Goal: Task Accomplishment & Management: Manage account settings

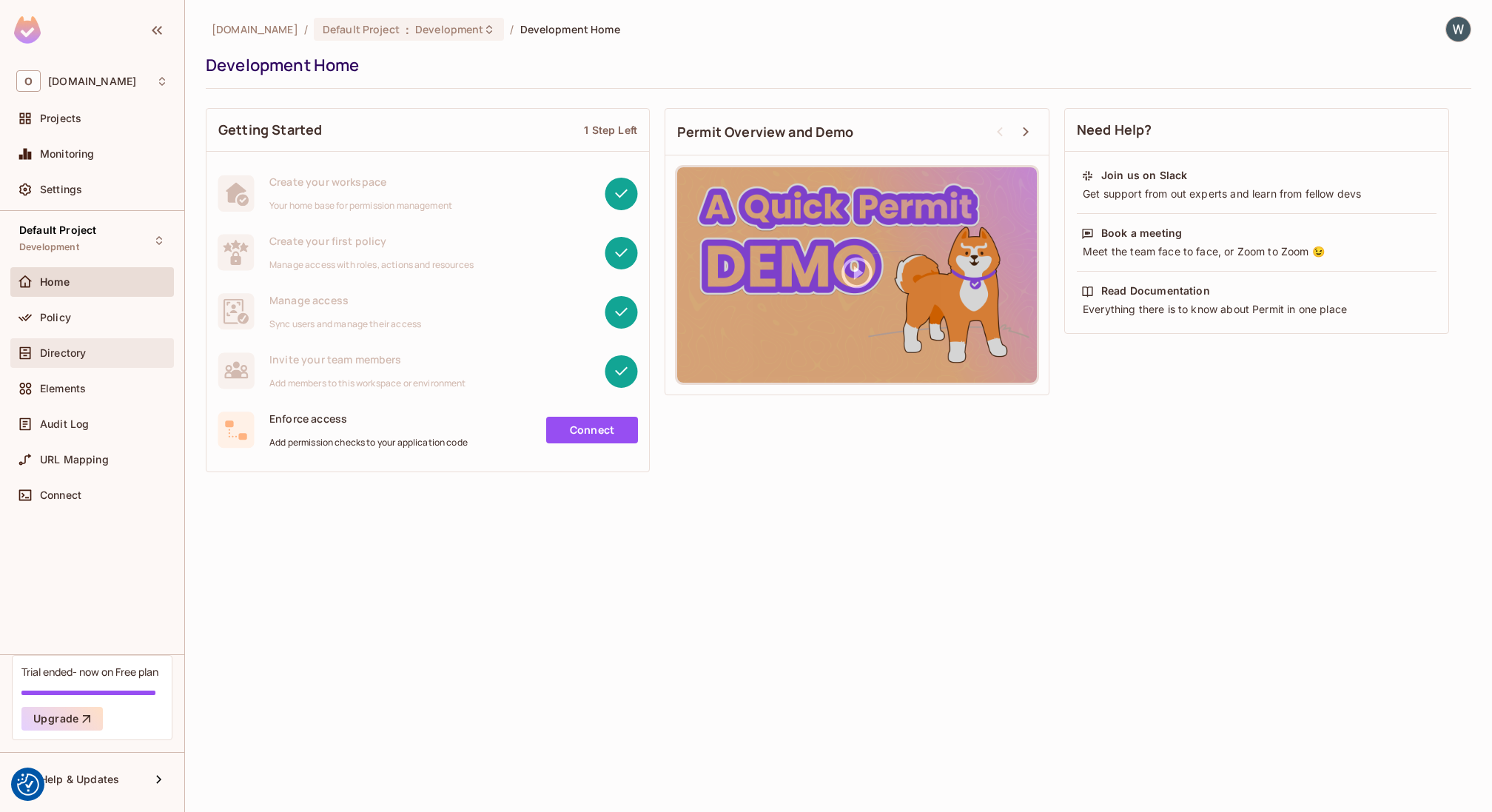
click at [75, 349] on span "Directory" at bounding box center [63, 352] width 46 height 12
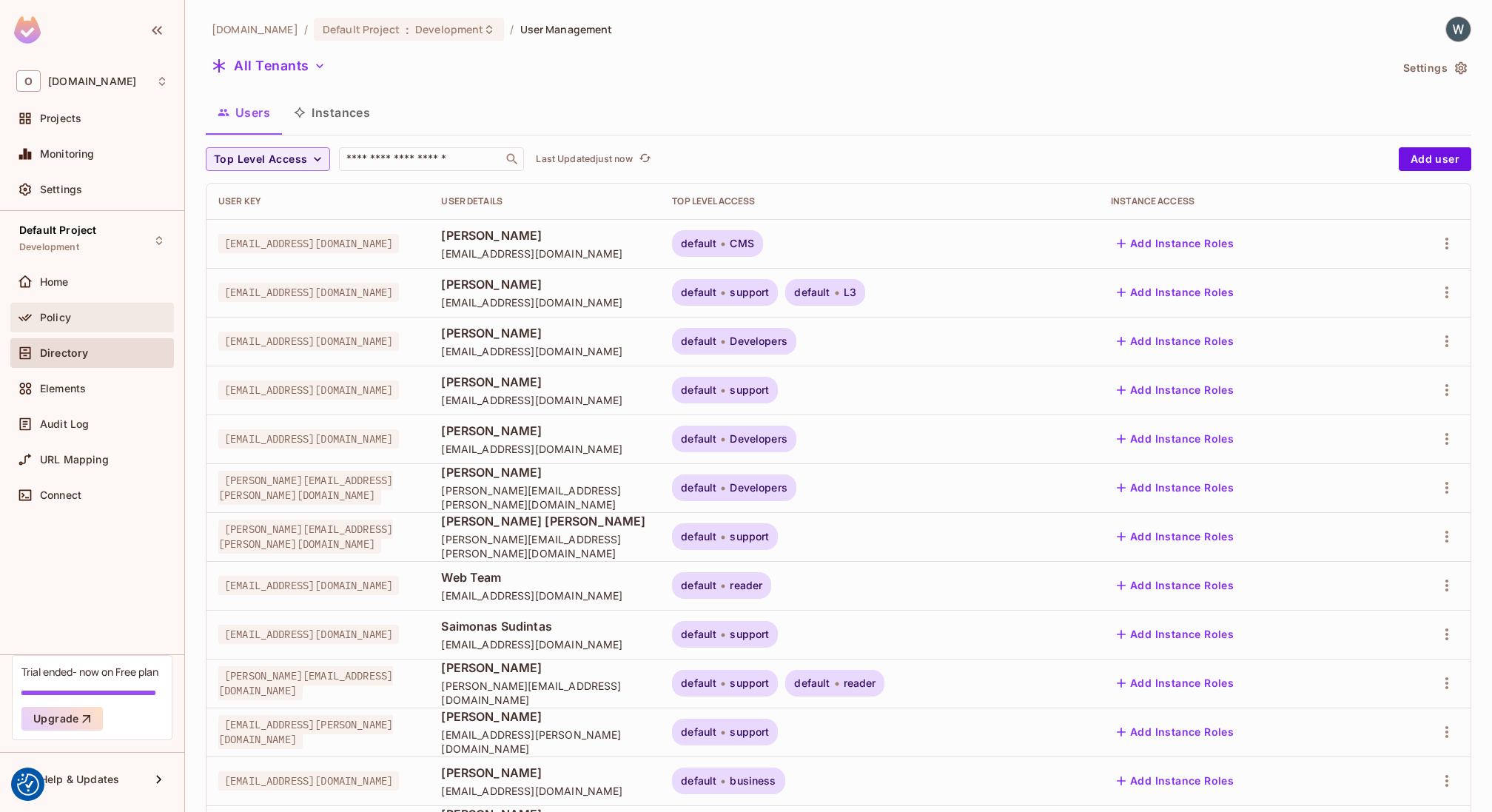
click at [78, 321] on div "Policy" at bounding box center [105, 317] width 128 height 12
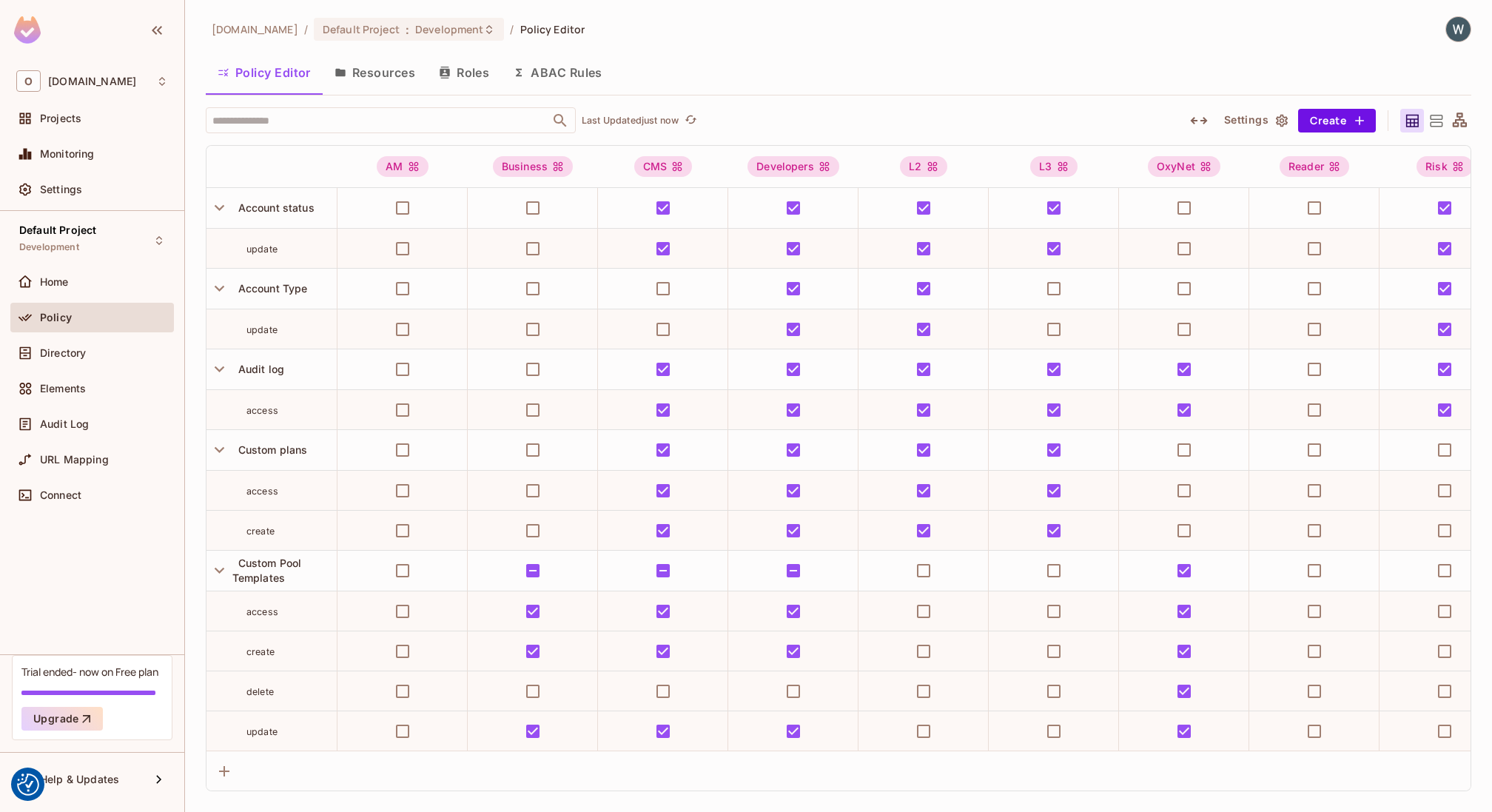
click at [465, 71] on button "Roles" at bounding box center [463, 72] width 74 height 37
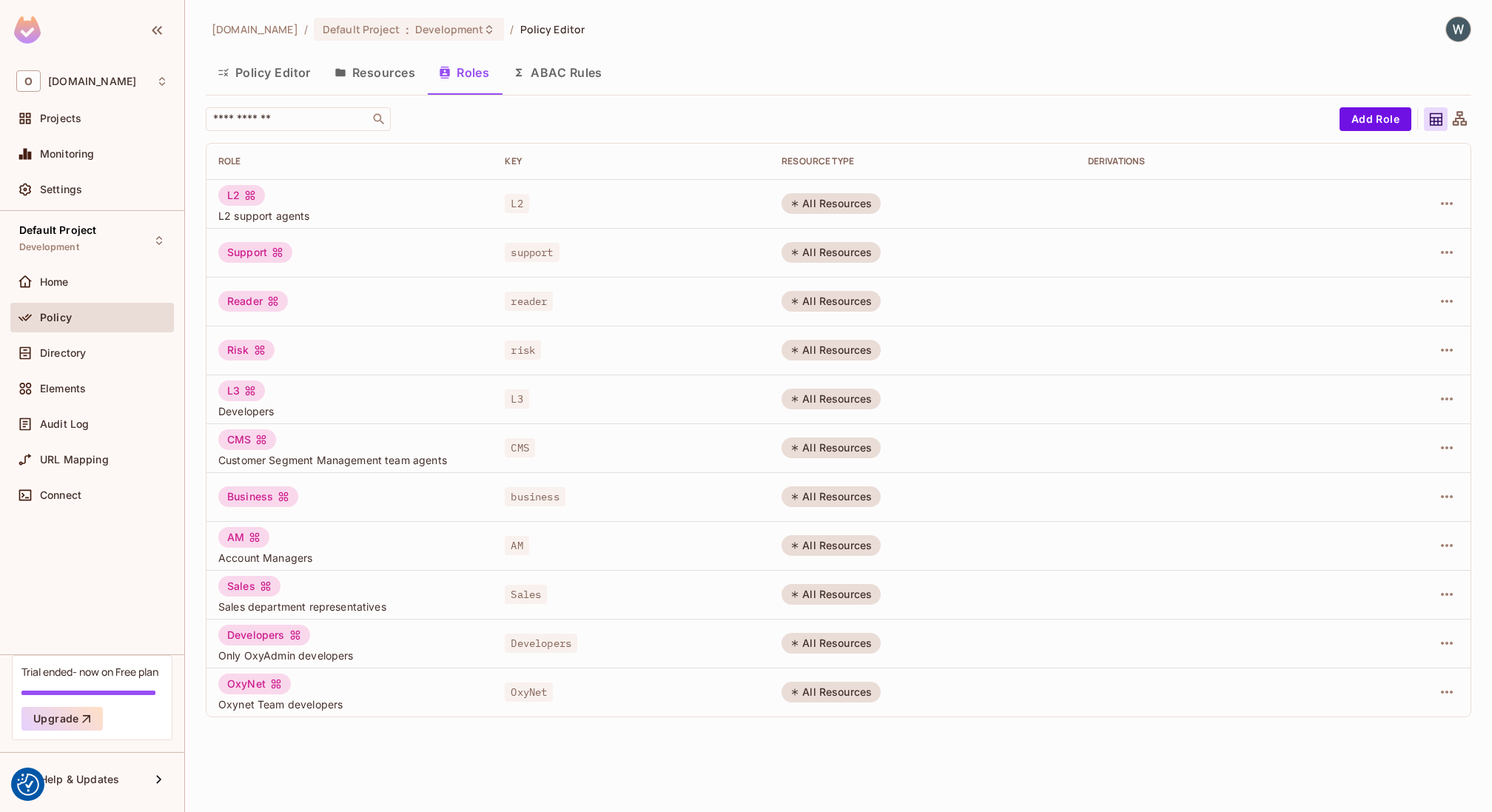
click at [85, 318] on div "Policy" at bounding box center [105, 317] width 128 height 12
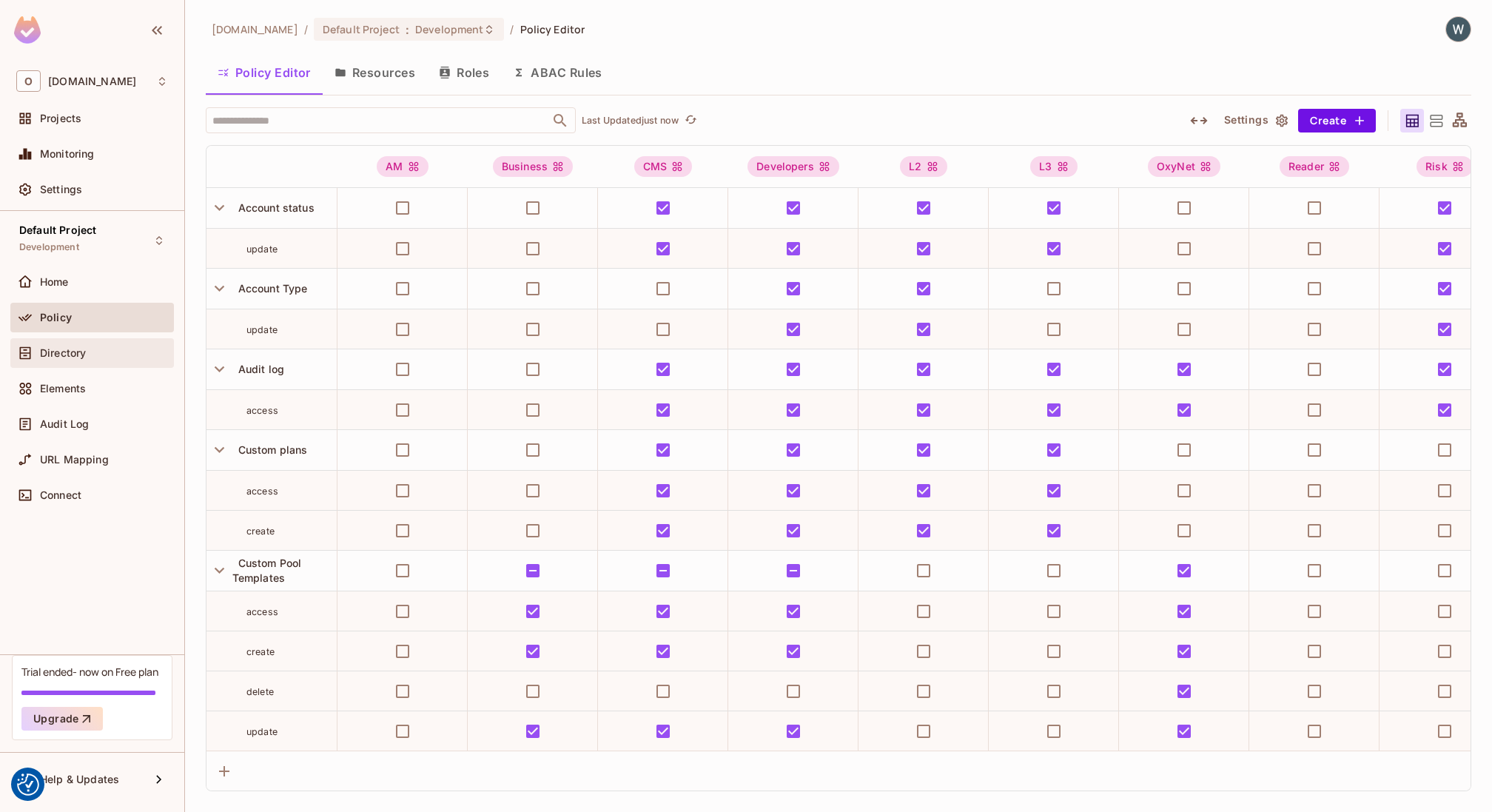
click at [90, 347] on div "Directory" at bounding box center [105, 352] width 128 height 12
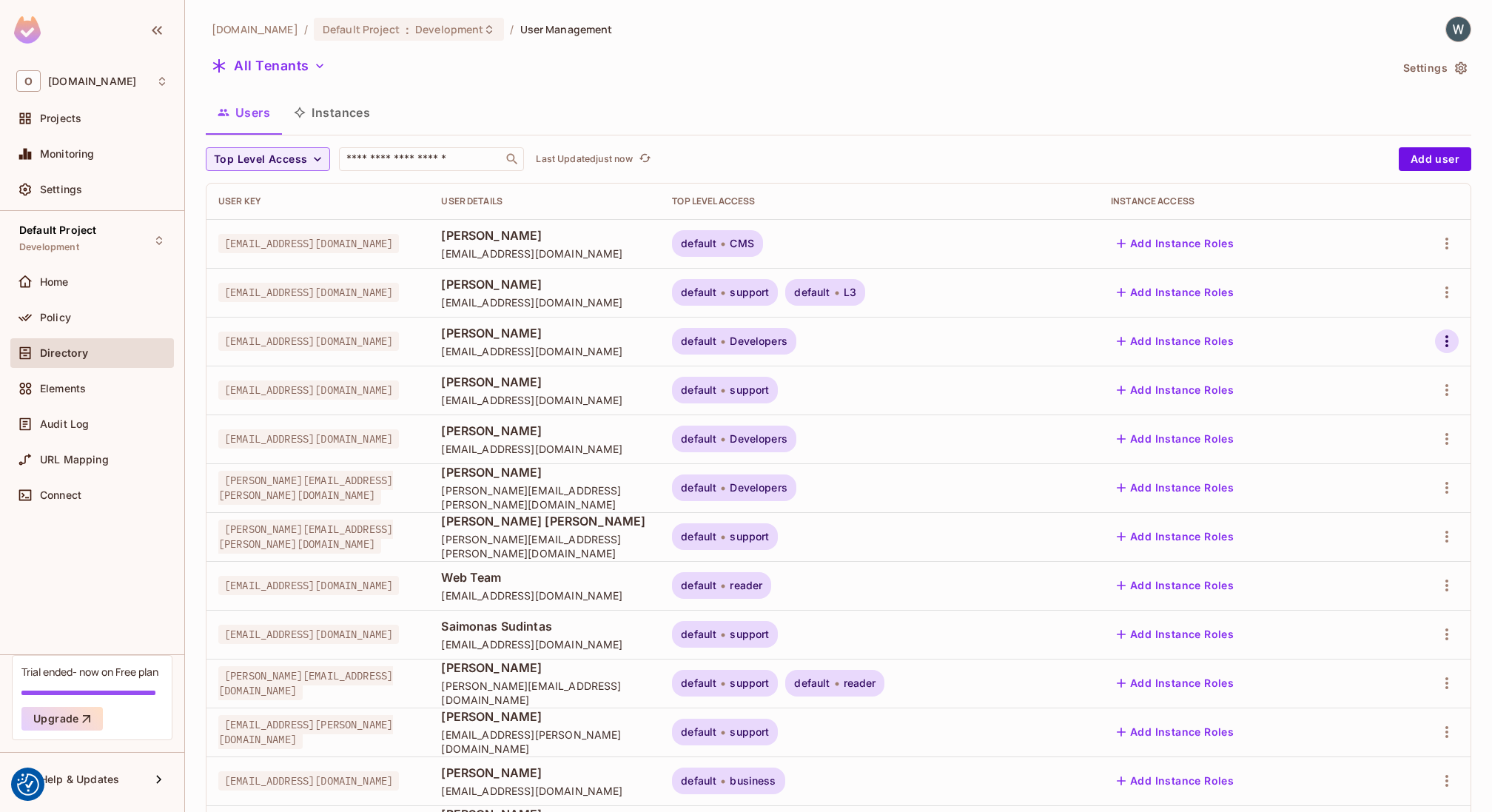
click at [1447, 343] on icon "button" at bounding box center [1446, 340] width 17 height 17
click at [1094, 342] on div at bounding box center [746, 406] width 1492 height 812
click at [423, 29] on span "Development" at bounding box center [450, 28] width 68 height 14
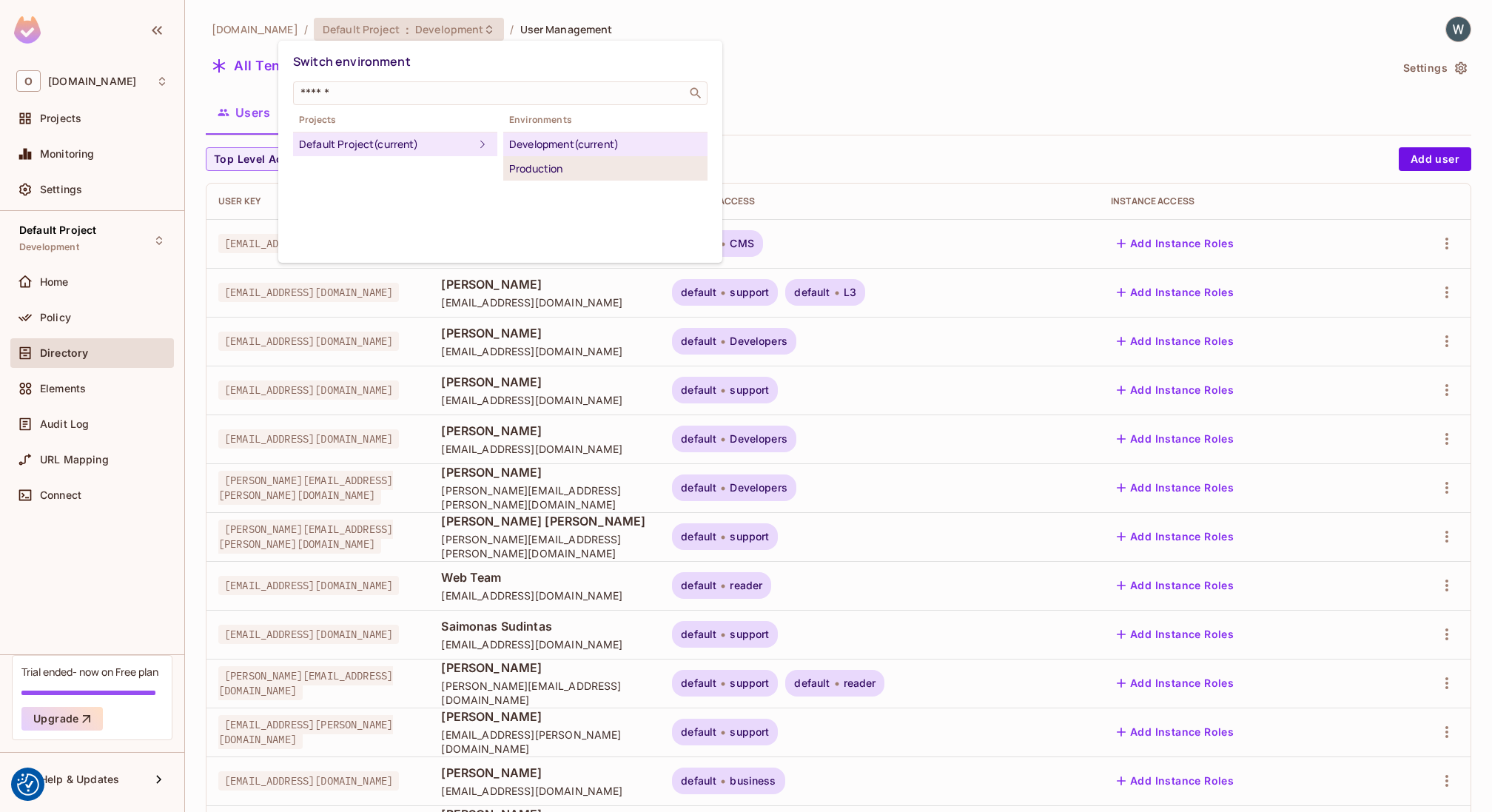
click at [571, 178] on li "Production" at bounding box center [606, 169] width 205 height 24
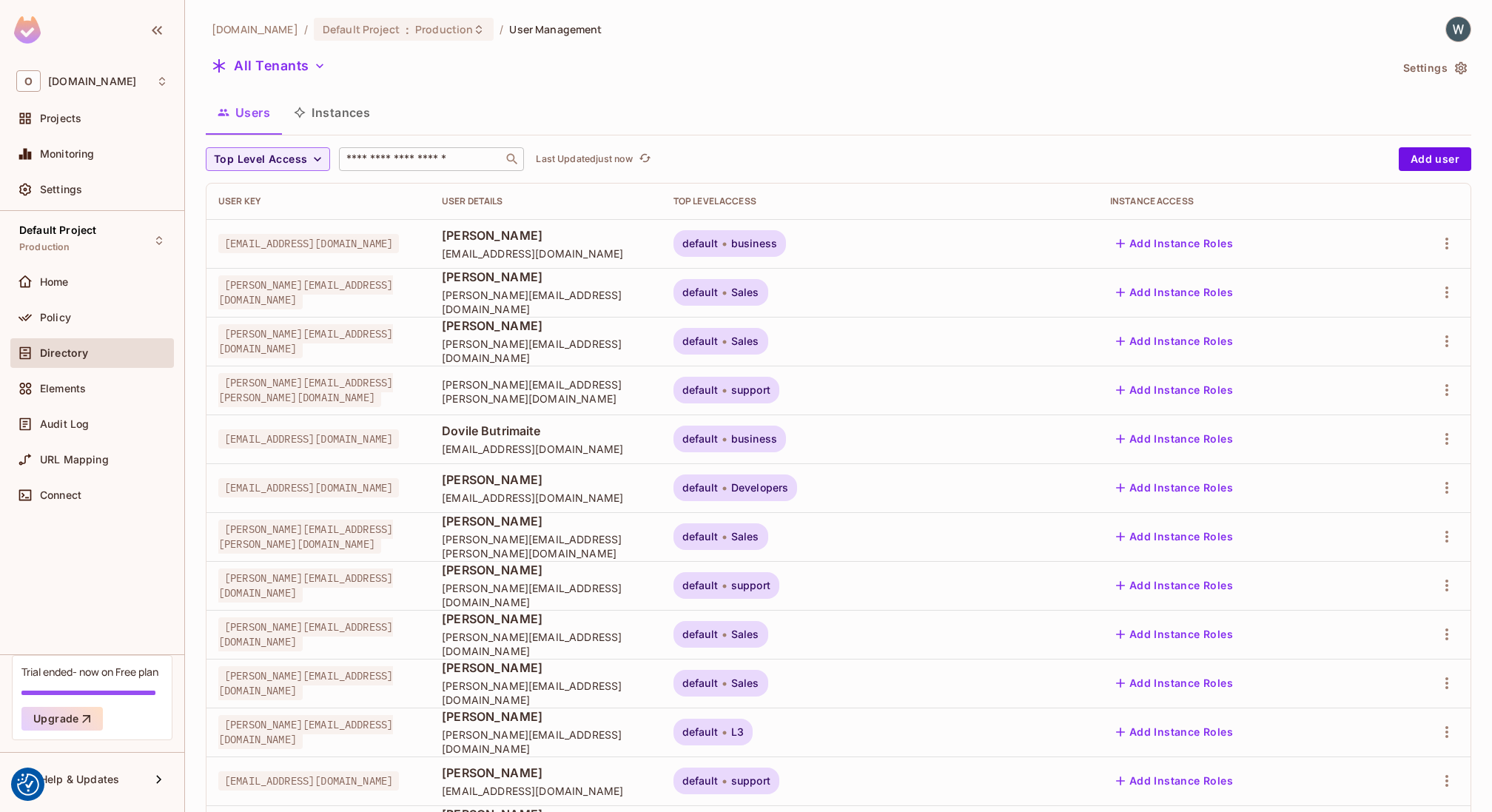
click at [433, 157] on input "text" at bounding box center [420, 159] width 155 height 15
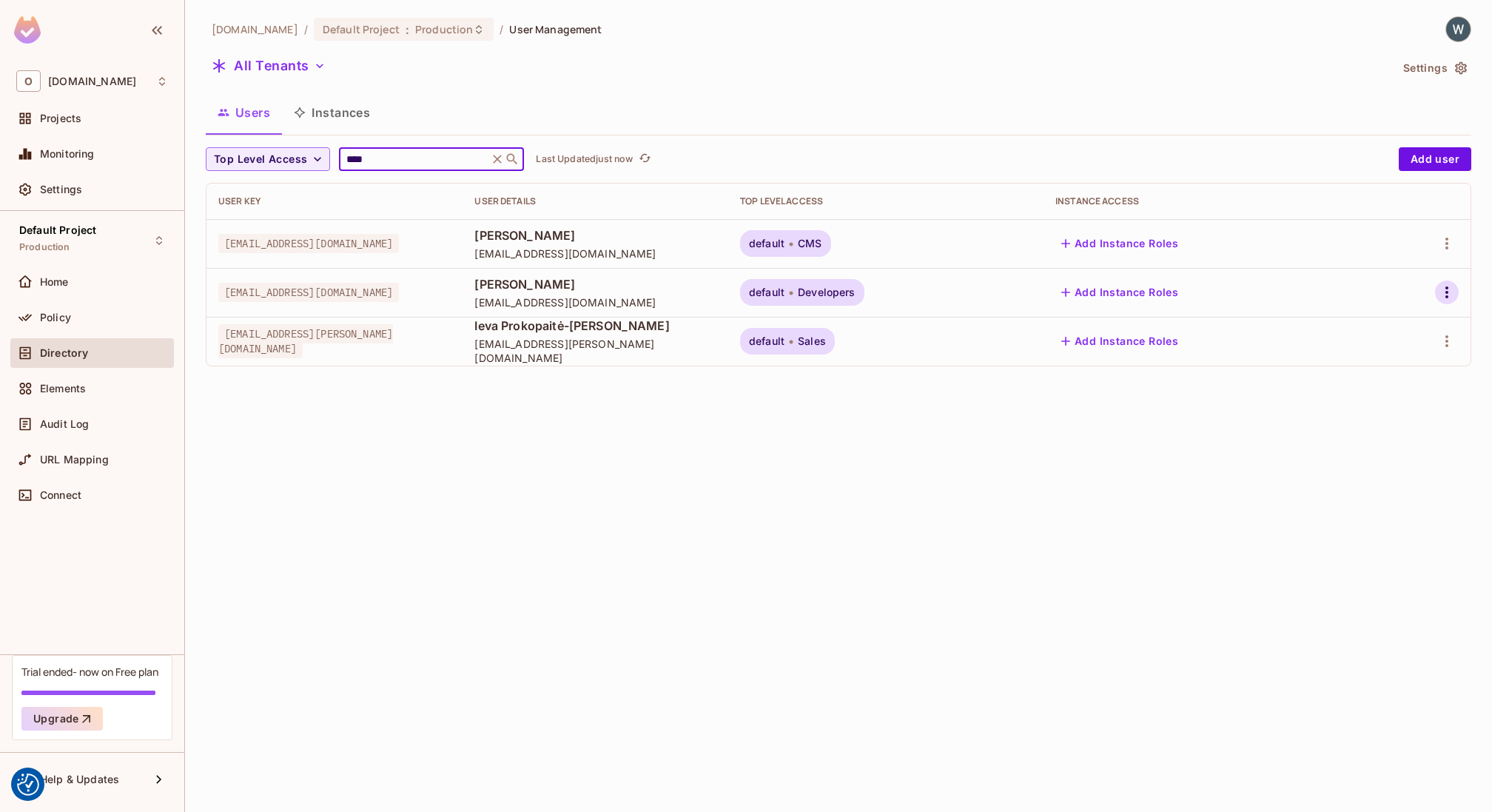
type input "****"
click at [1453, 291] on icon "button" at bounding box center [1446, 292] width 17 height 17
click at [1386, 327] on li "Edit" at bounding box center [1379, 326] width 138 height 32
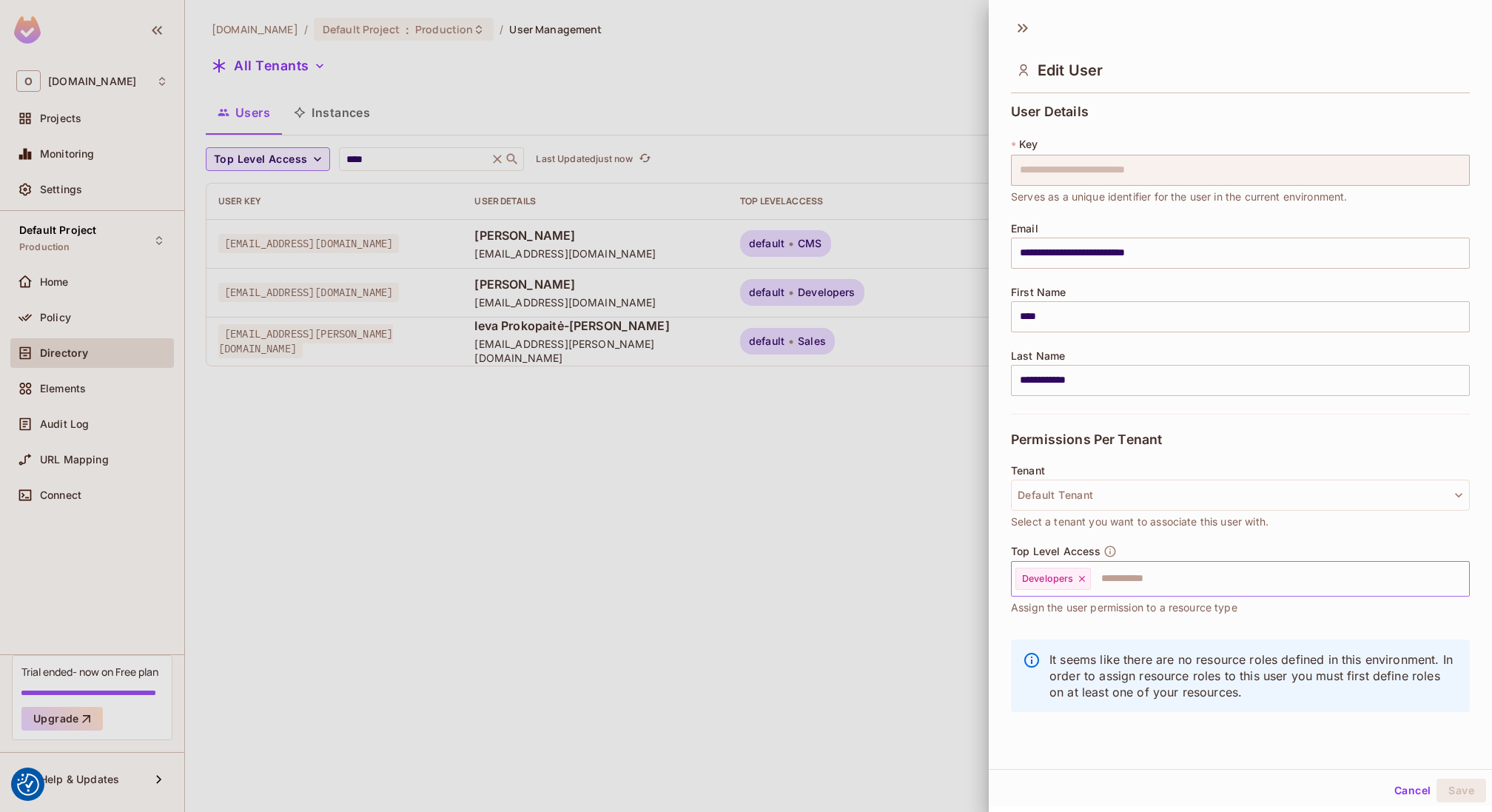
click at [1135, 584] on input "text" at bounding box center [1267, 579] width 349 height 29
type input "*****"
click at [1087, 622] on li "Sales" at bounding box center [1241, 614] width 459 height 27
click at [1079, 576] on icon at bounding box center [1081, 579] width 6 height 6
click at [1465, 793] on button "Save" at bounding box center [1462, 791] width 50 height 24
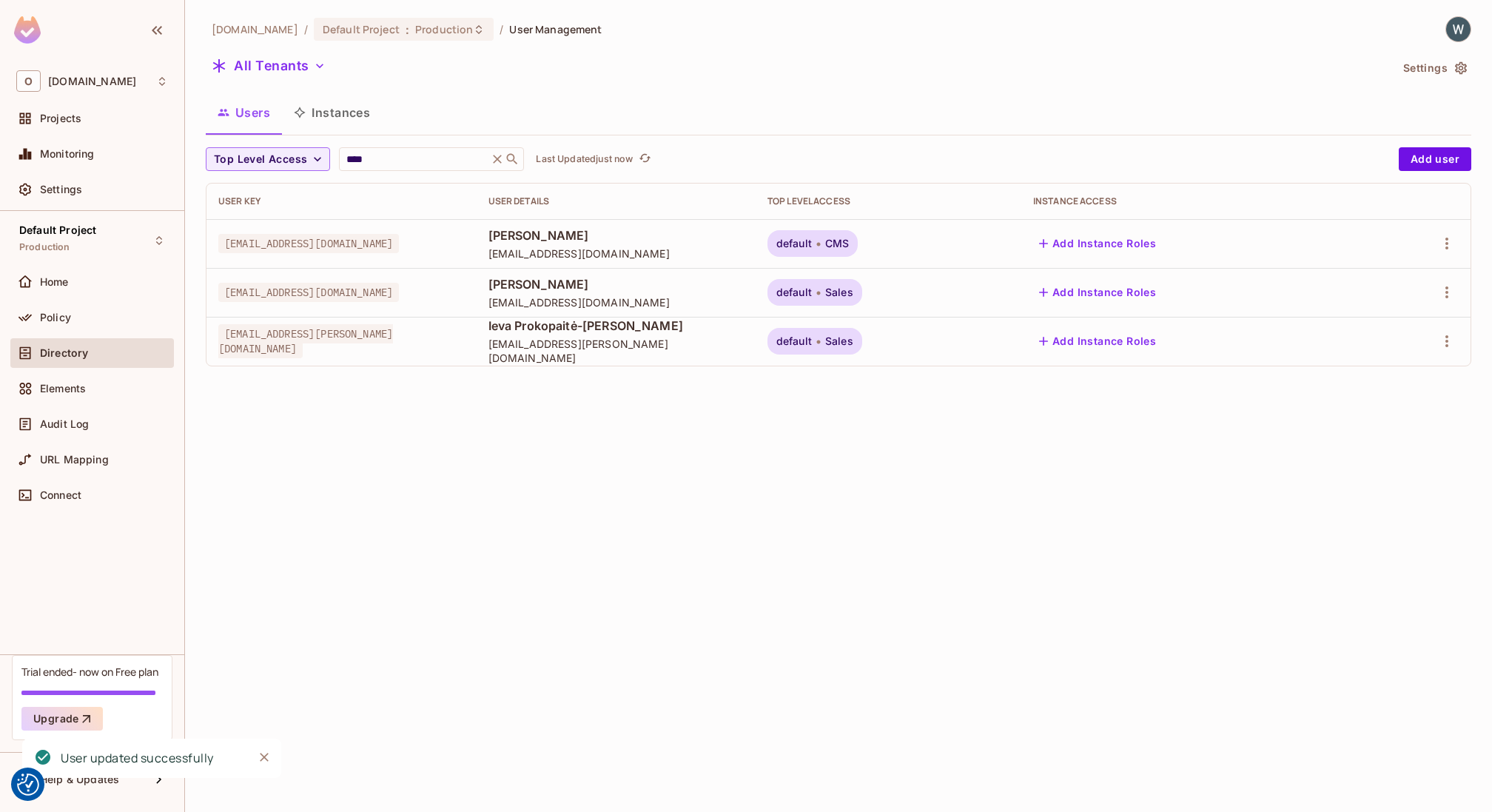
click at [816, 715] on div "[DOMAIN_NAME] / Default Project : Production / User Management All Tenants Sett…" at bounding box center [839, 406] width 1308 height 812
